Goal: Transaction & Acquisition: Purchase product/service

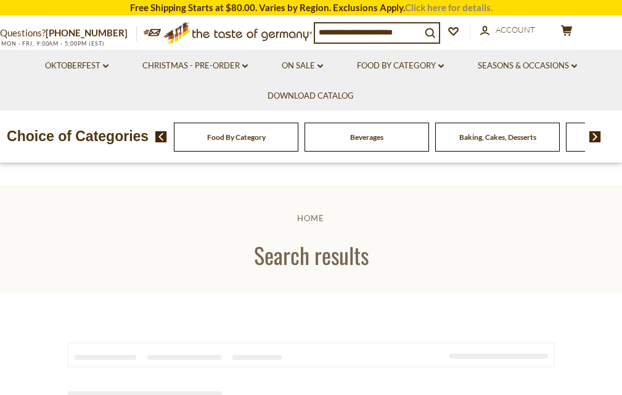
type input "**********"
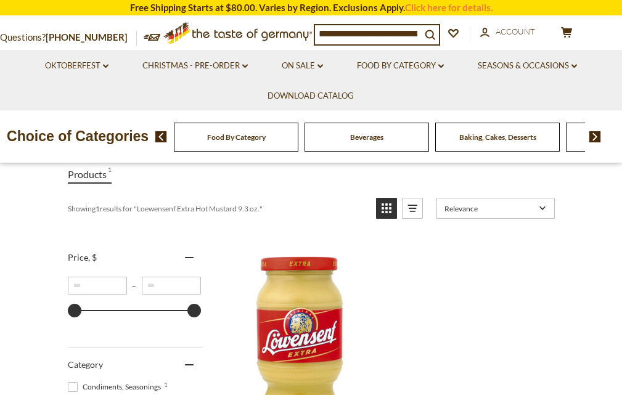
scroll to position [185, 0]
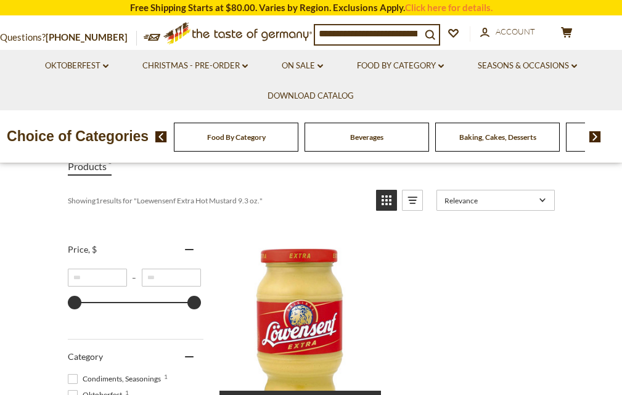
click at [308, 305] on img "Loewensenf Extra Hot Mustard 9.3 oz." at bounding box center [300, 325] width 163 height 163
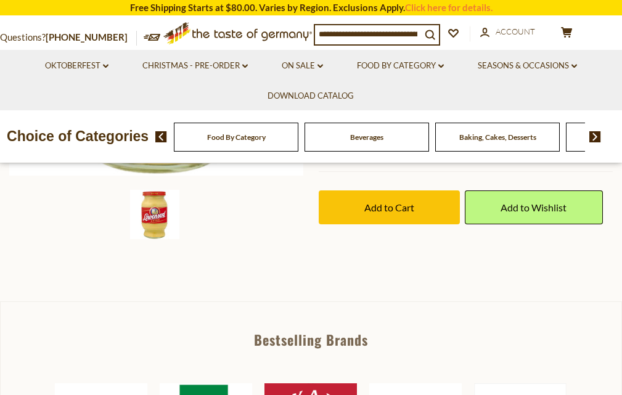
scroll to position [185, 0]
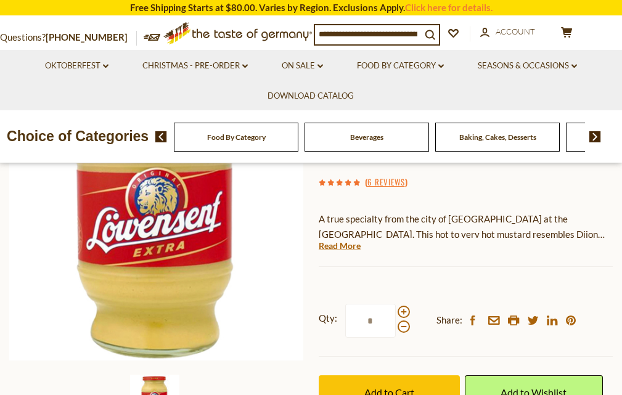
click at [346, 319] on input "*" at bounding box center [370, 321] width 51 height 34
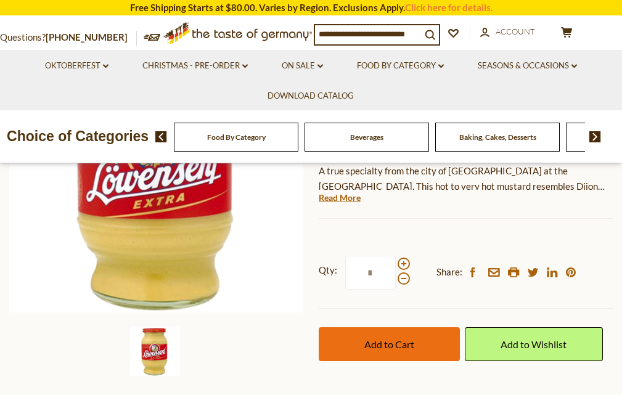
scroll to position [247, 0]
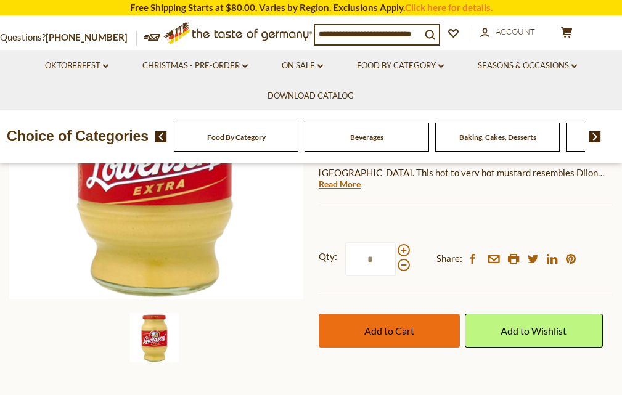
type input "*"
click at [390, 330] on span "Add to Cart" at bounding box center [389, 331] width 50 height 12
